Goal: Find specific page/section: Find specific page/section

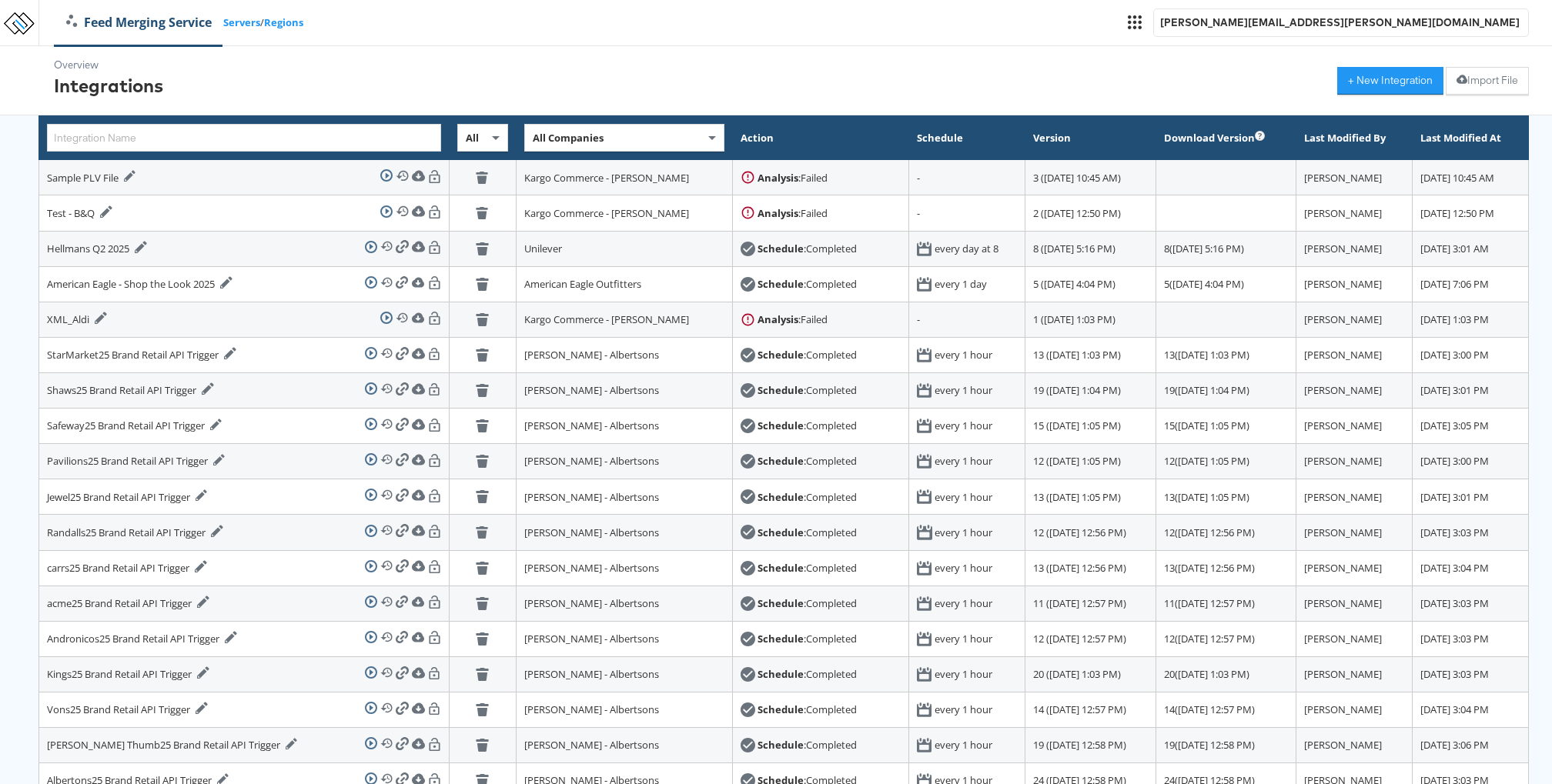
click at [545, 133] on div "All Companies" at bounding box center [624, 138] width 198 height 27
type input "food"
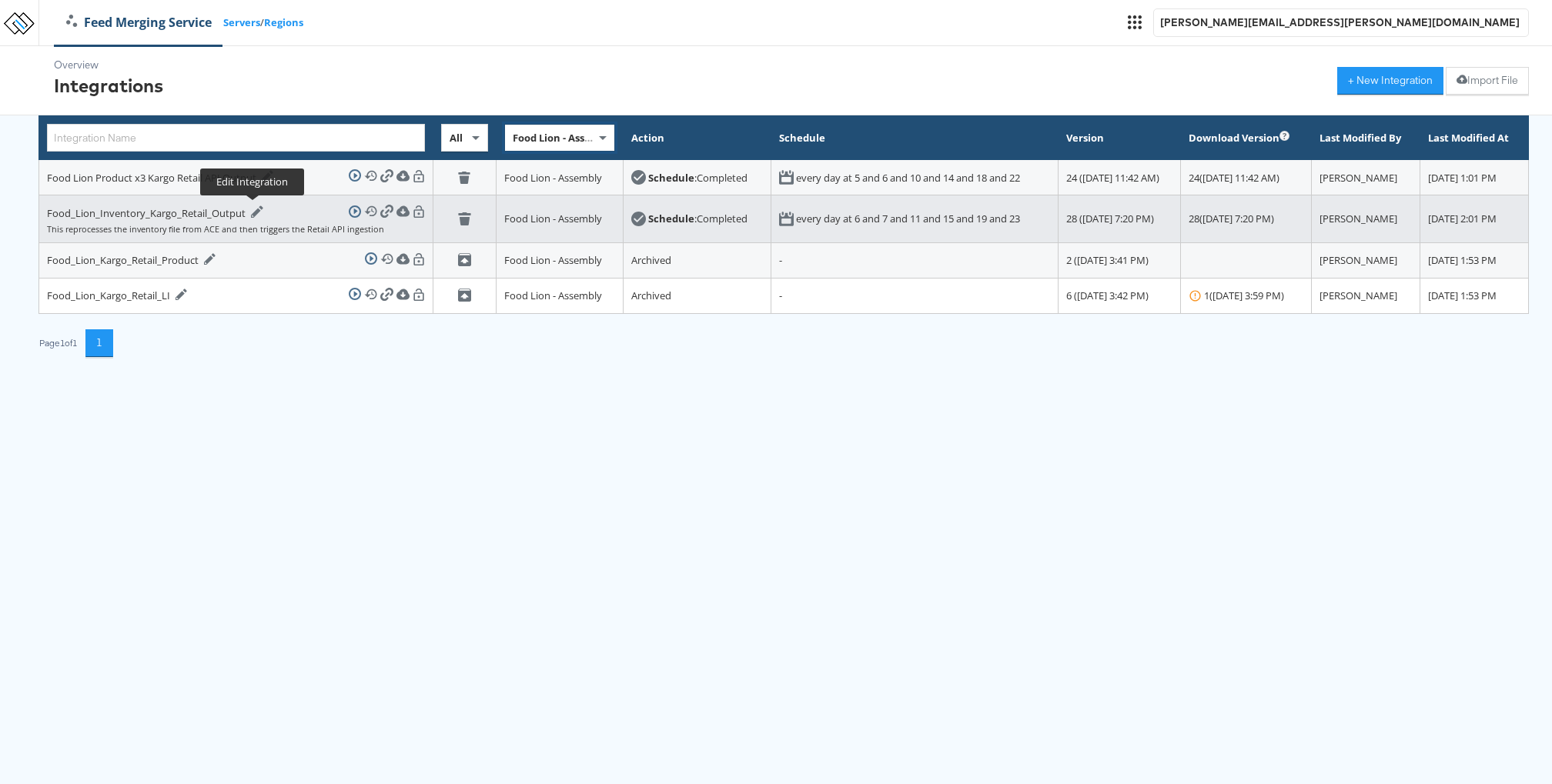
click at [260, 206] on icon at bounding box center [256, 212] width 12 height 12
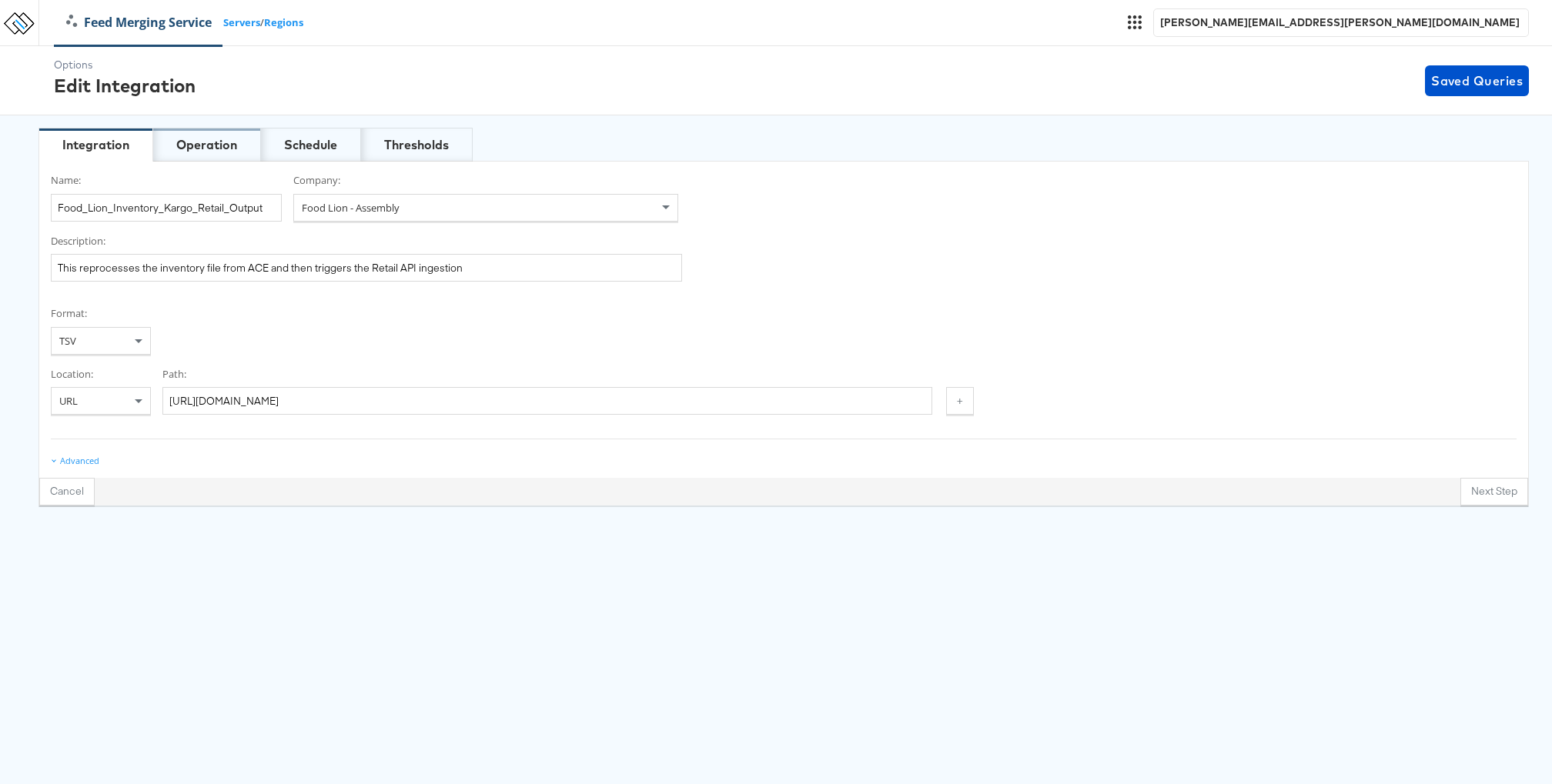
click at [232, 140] on div "Operation" at bounding box center [206, 144] width 61 height 17
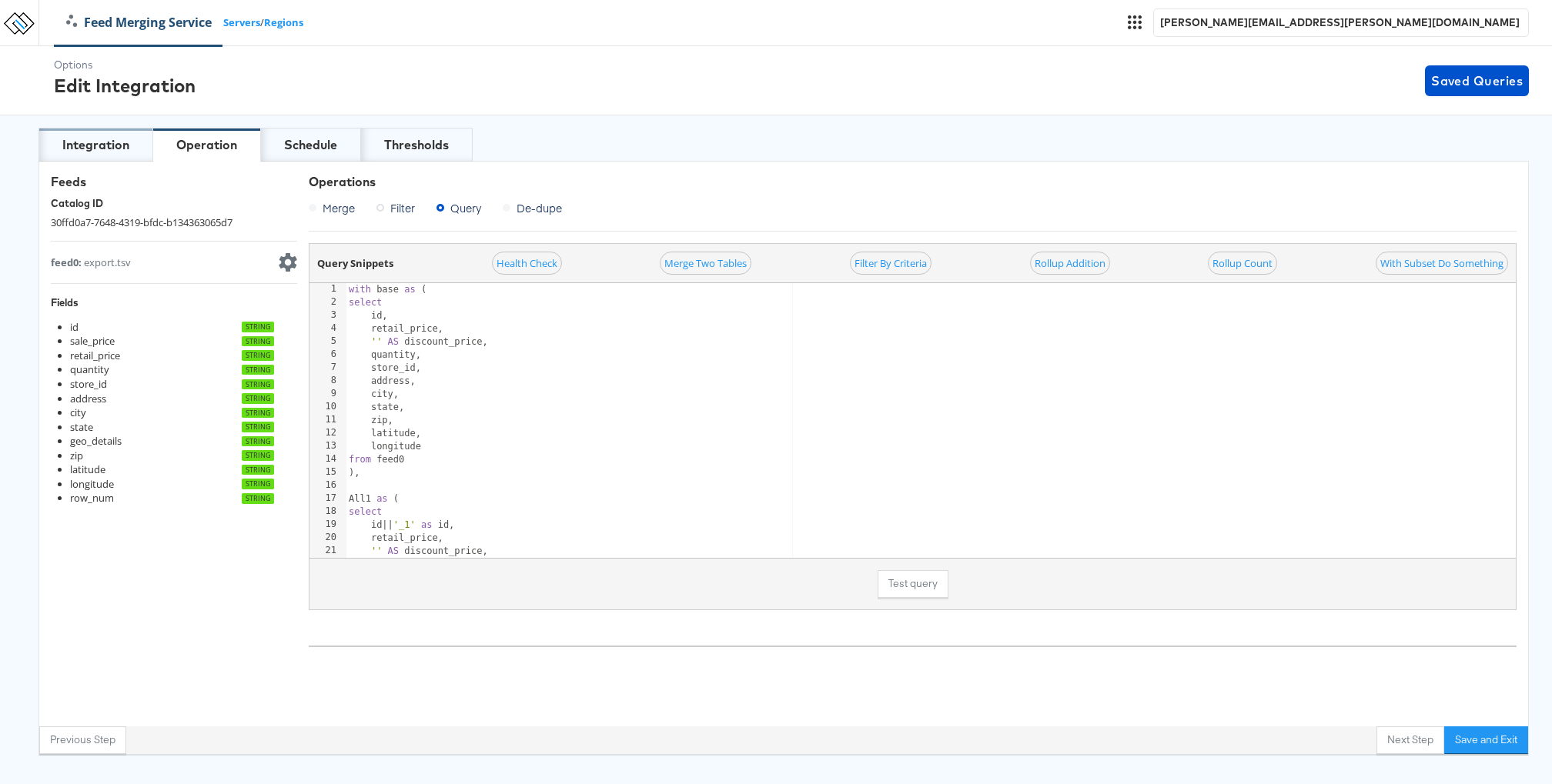
click at [115, 146] on div "Integration" at bounding box center [95, 144] width 67 height 17
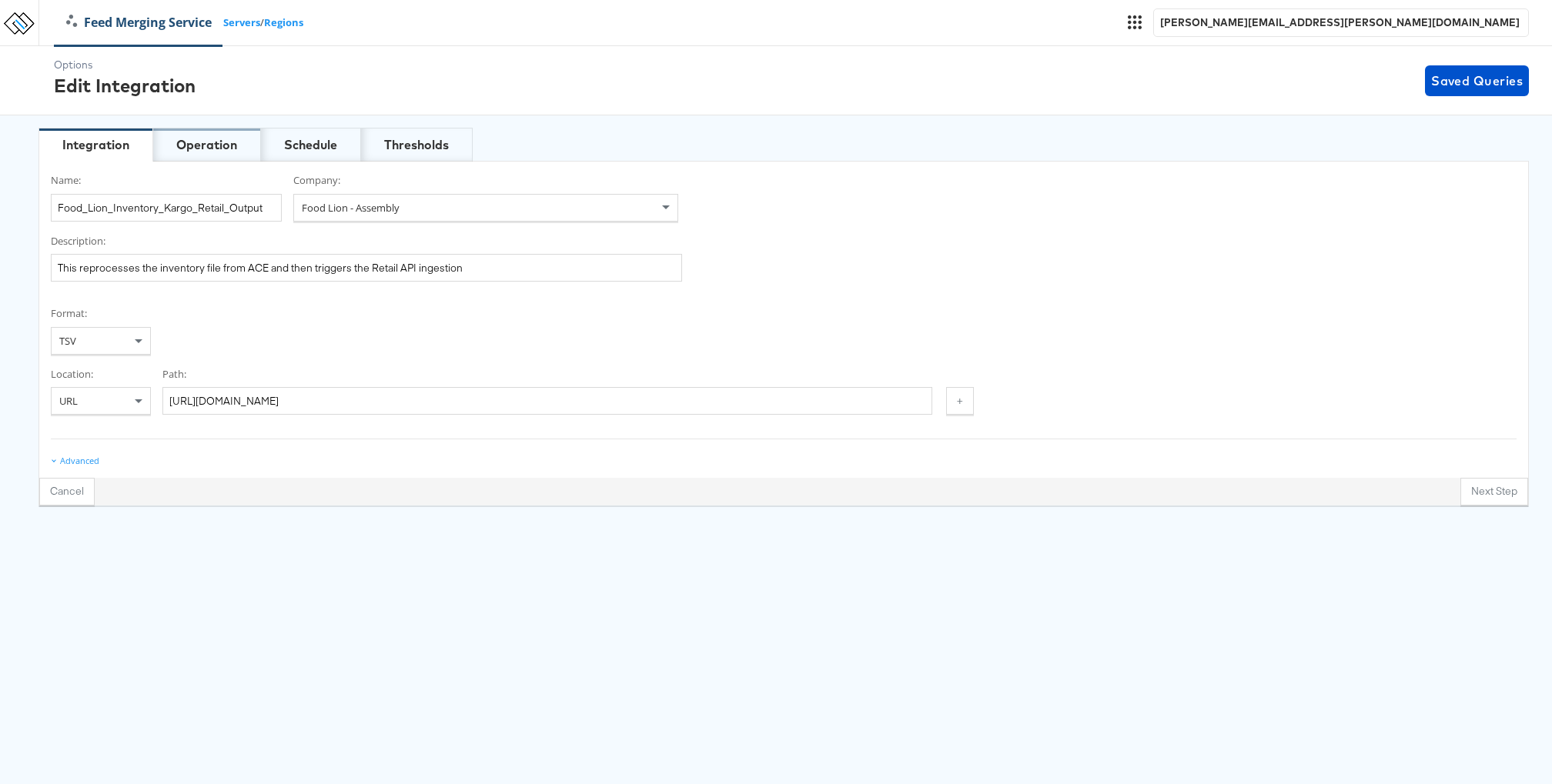
click at [175, 149] on div "Operation" at bounding box center [207, 144] width 108 height 34
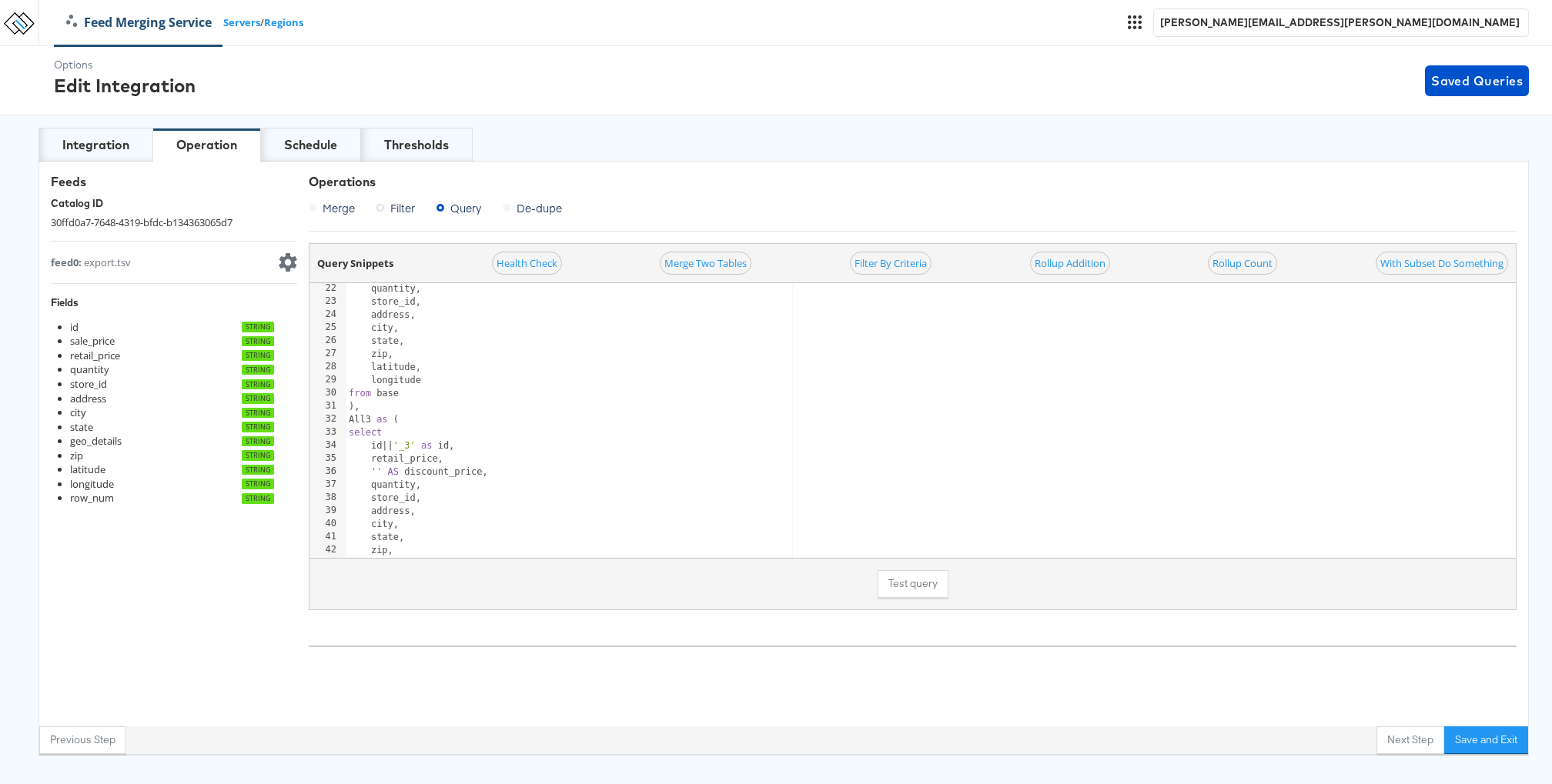
scroll to position [272, 0]
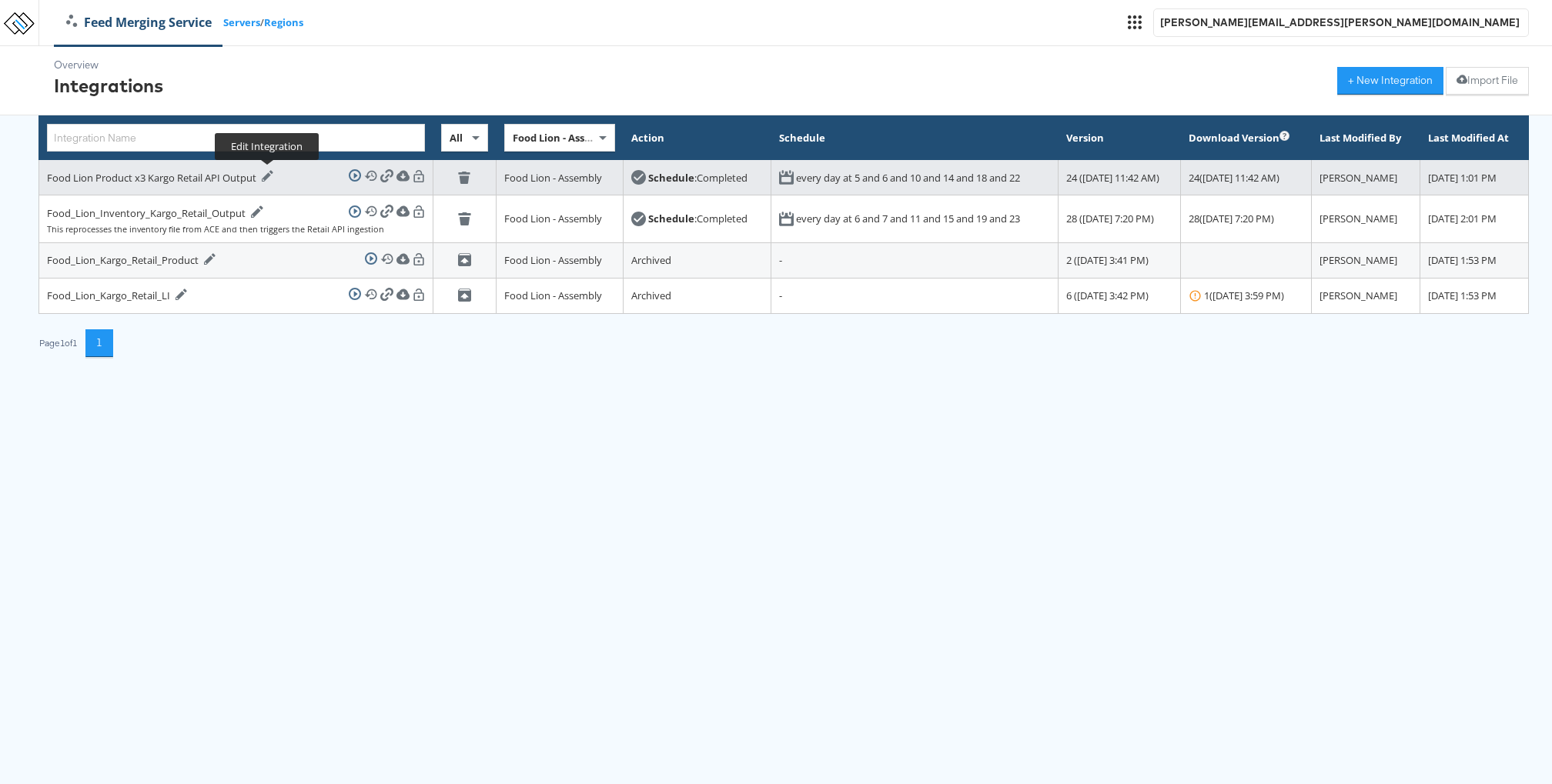
click at [271, 176] on icon at bounding box center [267, 176] width 12 height 12
